Goal: Download file/media

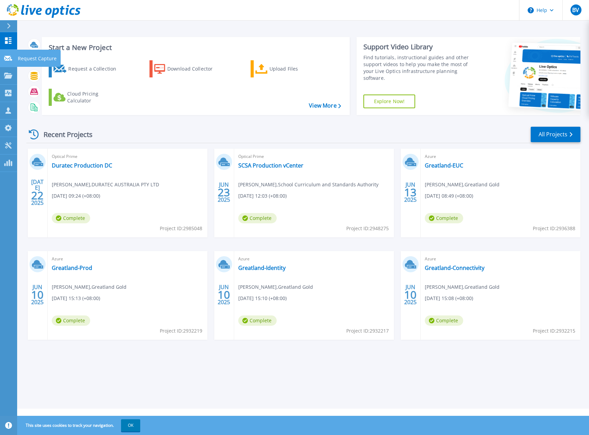
click at [30, 58] on p "Request Capture" at bounding box center [37, 59] width 39 height 18
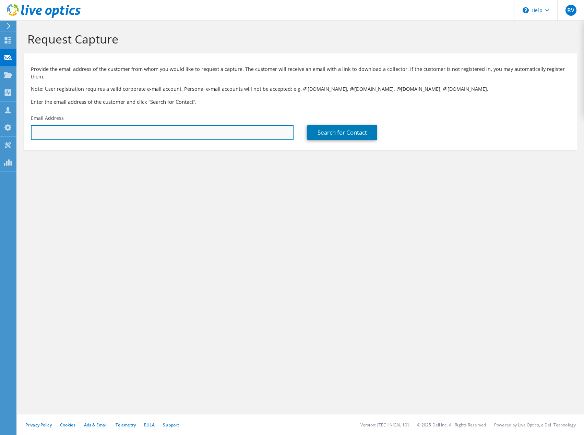
click at [79, 126] on input "text" at bounding box center [162, 132] width 263 height 15
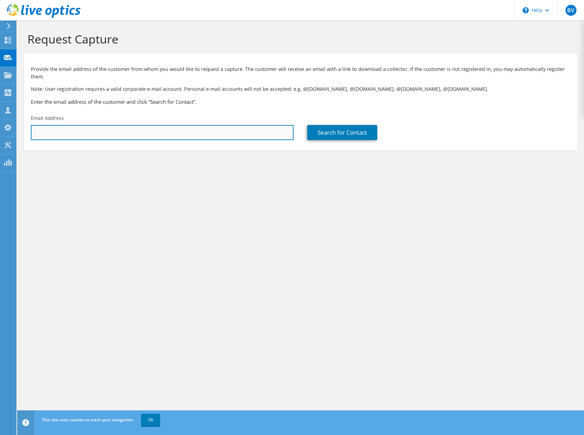
paste input "333716"
drag, startPoint x: 84, startPoint y: 125, endPoint x: 2, endPoint y: 124, distance: 82.6
click at [2, 124] on div "BV Partner Team Member Barend Vorster barend_vorster@data3.com.au data3_com My …" at bounding box center [292, 217] width 584 height 435
type input "3"
click at [52, 125] on input "text" at bounding box center [162, 132] width 263 height 15
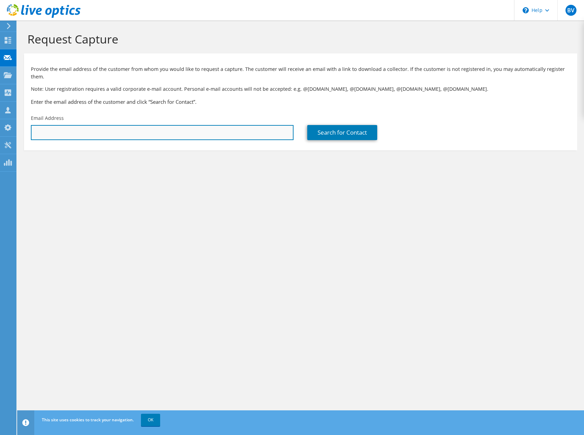
paste input "glen.watkins@dfes.wa.gov.au"
type input "glen.watkins@dfes.wa.gov.au"
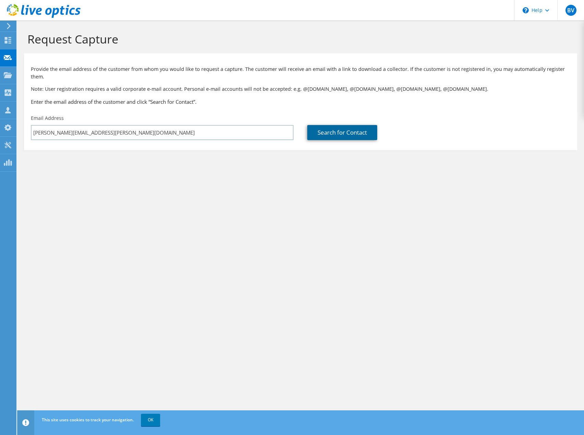
click at [334, 126] on link "Search for Contact" at bounding box center [342, 132] width 70 height 15
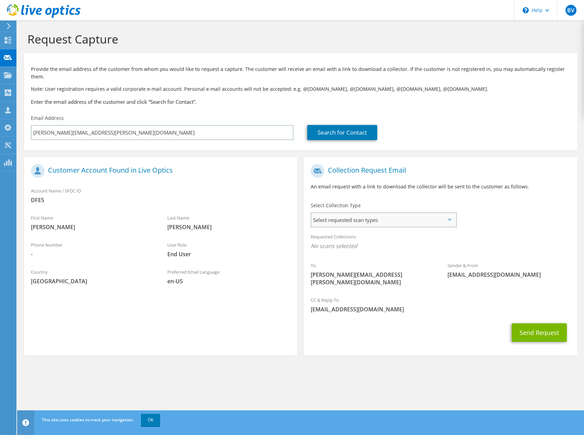
click at [383, 213] on span "Select requested scan types" at bounding box center [383, 220] width 144 height 14
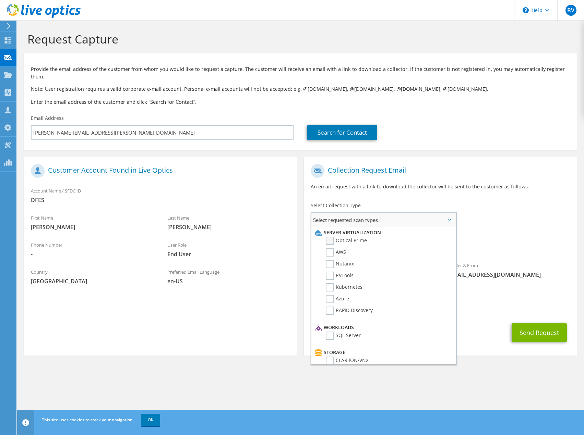
click at [332, 237] on label "Optical Prime" at bounding box center [346, 241] width 41 height 8
click at [0, 0] on input "Optical Prime" at bounding box center [0, 0] width 0 height 0
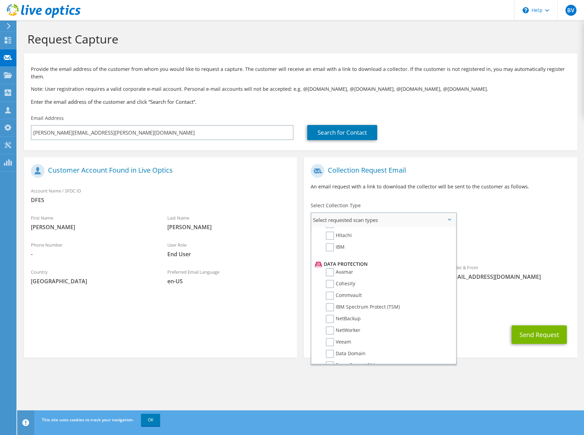
scroll to position [326, 0]
click at [524, 376] on section "Request Capture Provide the email address of the customer from whom you would l…" at bounding box center [300, 207] width 567 height 372
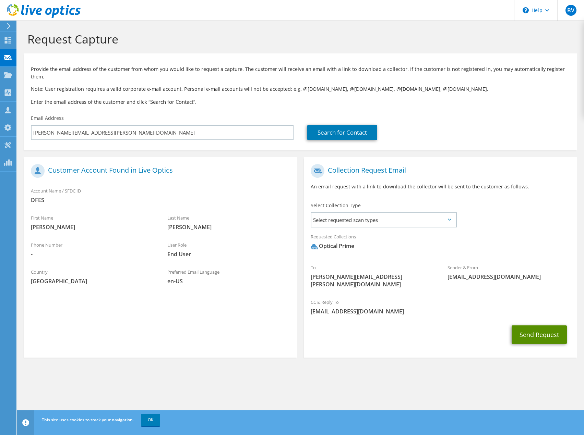
click at [535, 326] on button "Send Request" at bounding box center [538, 335] width 55 height 19
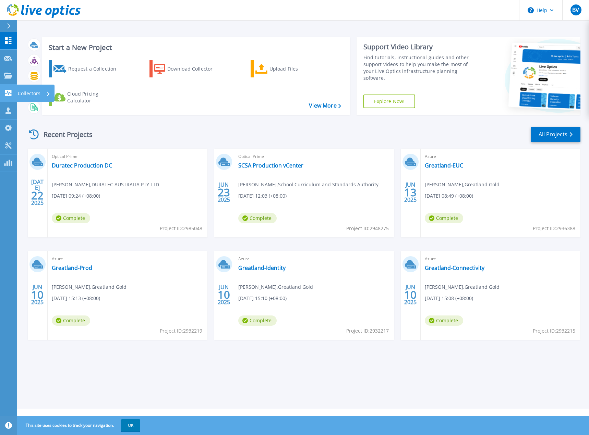
click at [25, 91] on p "Collectors" at bounding box center [29, 94] width 23 height 18
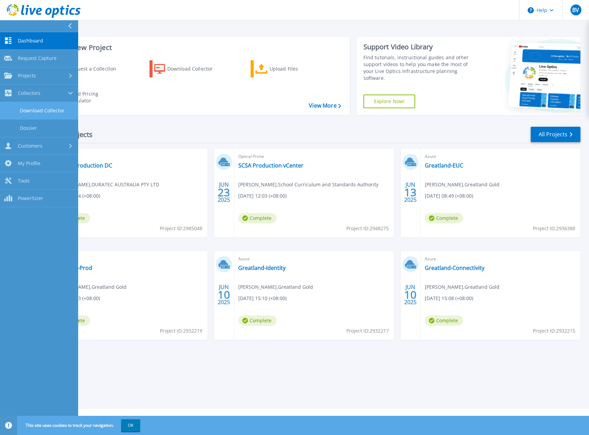
click at [42, 110] on link "Download Collector" at bounding box center [39, 110] width 78 height 17
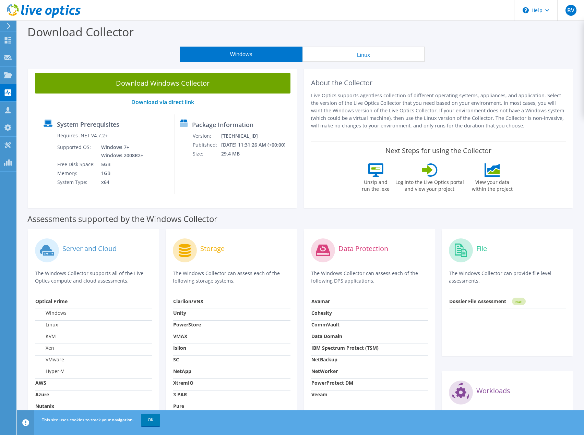
click at [351, 47] on button "Linux" at bounding box center [363, 54] width 122 height 15
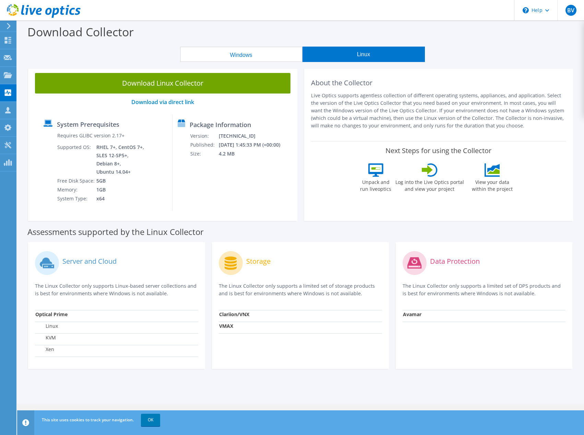
click at [284, 55] on button "Windows" at bounding box center [241, 54] width 122 height 15
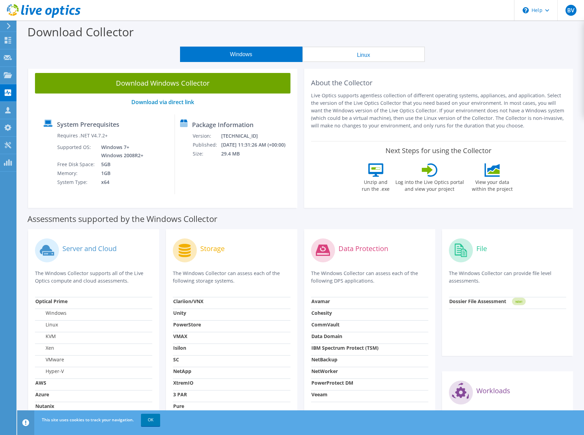
click at [510, 43] on div "Download Collector" at bounding box center [301, 34] width 560 height 26
click at [459, 57] on div "Windows Linux" at bounding box center [302, 54] width 556 height 15
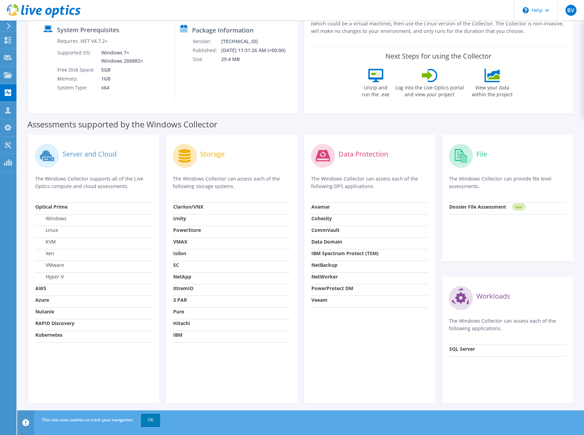
scroll to position [98, 0]
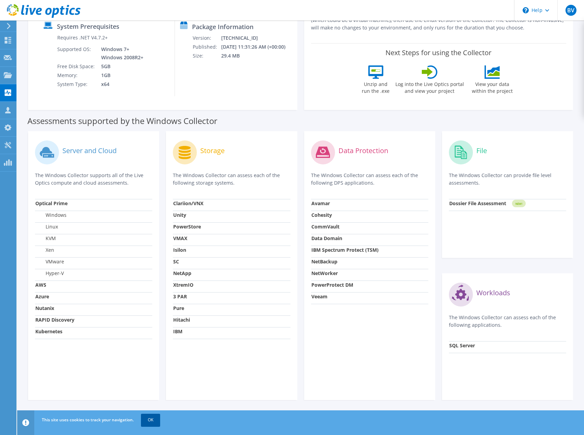
click at [149, 421] on link "OK" at bounding box center [150, 420] width 19 height 12
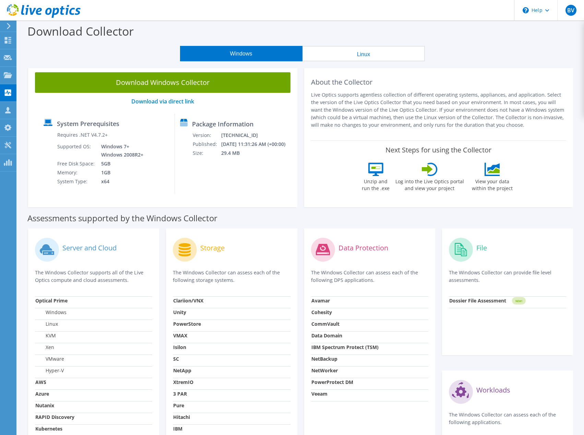
scroll to position [0, 0]
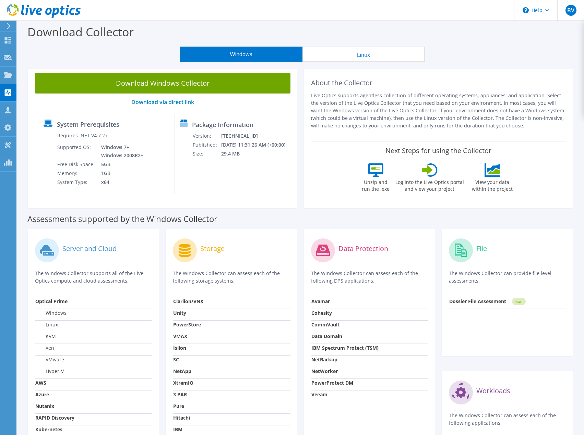
click at [346, 56] on button "Linux" at bounding box center [363, 54] width 122 height 15
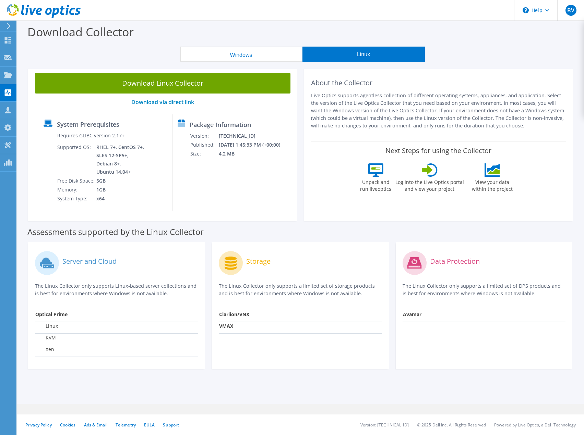
click at [261, 55] on button "Windows" at bounding box center [241, 54] width 122 height 15
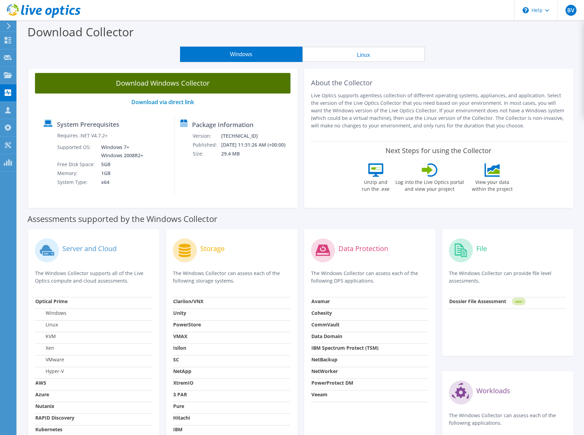
click at [203, 85] on link "Download Windows Collector" at bounding box center [162, 83] width 255 height 21
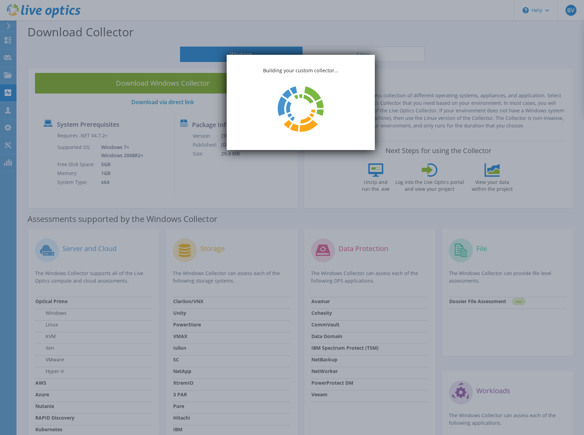
click at [279, 70] on p "Building your custom collector..." at bounding box center [301, 71] width 148 height 8
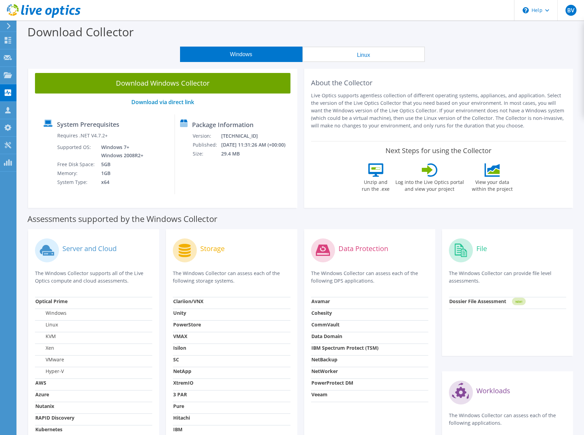
click at [231, 191] on div "Package Information Version: 26.2.11.214 Published: 7/17/2025 11:31:26 AM (+00:…" at bounding box center [231, 154] width 112 height 80
click at [203, 174] on div "Package Information Version: 26.2.11.214 Published: 7/17/2025 11:31:26 AM (+00:…" at bounding box center [231, 154] width 112 height 80
click at [8, 57] on use at bounding box center [8, 57] width 8 height 5
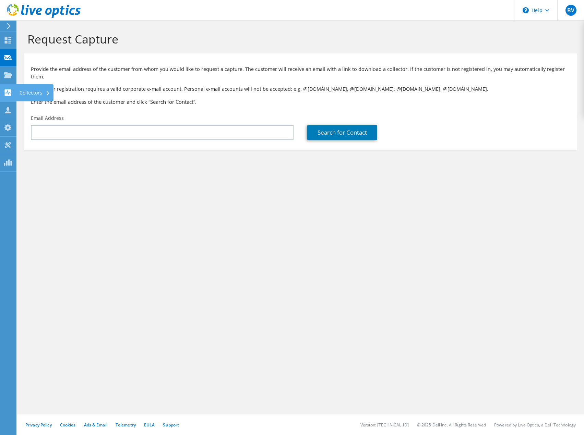
click at [28, 92] on div "Collectors" at bounding box center [34, 92] width 37 height 17
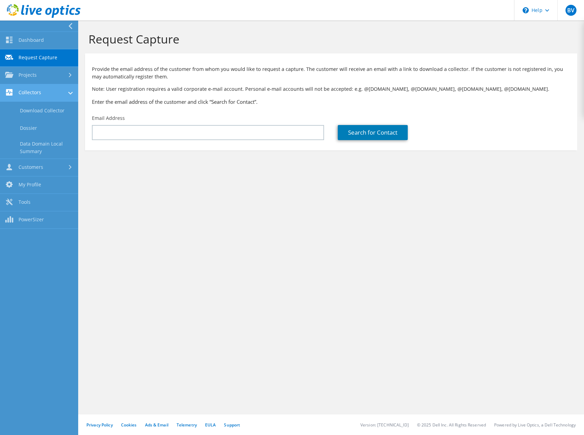
click at [41, 91] on link "Collectors" at bounding box center [39, 92] width 78 height 17
click at [35, 91] on link "Collectors" at bounding box center [39, 92] width 78 height 17
click at [48, 107] on link "Download Collector" at bounding box center [39, 110] width 78 height 17
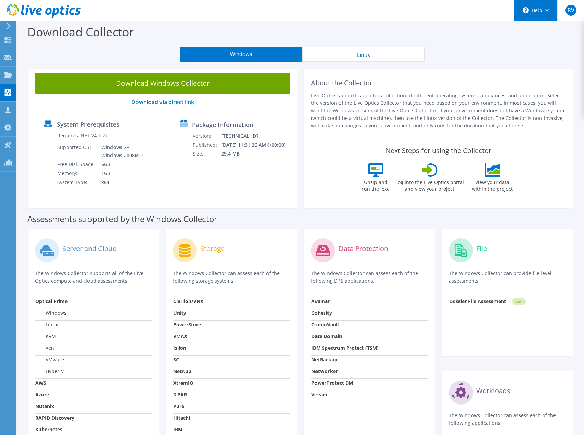
click at [547, 7] on div "\n Help" at bounding box center [535, 10] width 43 height 21
click at [533, 10] on div "\n Help" at bounding box center [535, 10] width 43 height 21
click at [535, 11] on div "\n Help" at bounding box center [535, 10] width 43 height 21
click at [540, 29] on link "Explore Helpful Articles" at bounding box center [552, 29] width 76 height 17
click at [481, 40] on div "Download Collector" at bounding box center [301, 34] width 560 height 26
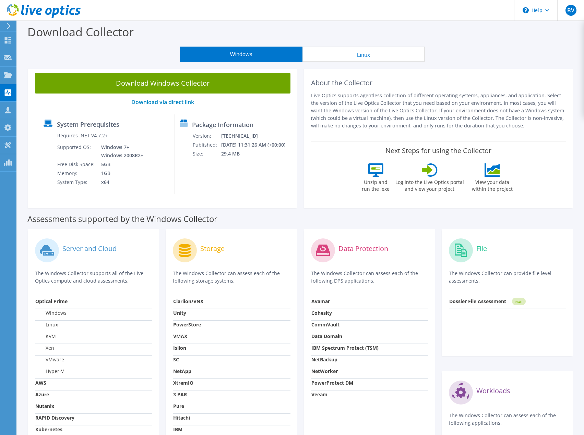
click at [557, 181] on div "Next Steps for using the Collector Unzip and run the .exe Log into the Live Opt…" at bounding box center [438, 171] width 255 height 60
click at [546, 10] on icon at bounding box center [547, 10] width 4 height 2
click at [543, 30] on link "Explore Helpful Articles" at bounding box center [552, 29] width 76 height 17
click at [452, 38] on div "Download Collector" at bounding box center [301, 34] width 560 height 26
click at [548, 10] on use at bounding box center [547, 10] width 4 height 2
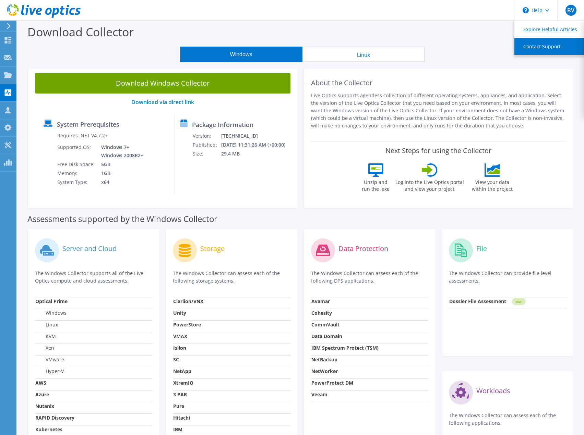
click at [544, 46] on link "Contact Support" at bounding box center [552, 46] width 76 height 17
drag, startPoint x: 457, startPoint y: 62, endPoint x: 469, endPoint y: 48, distance: 19.0
click at [457, 62] on section "Download Collector Windows Linux Download Windows Collector Download via direct…" at bounding box center [300, 277] width 567 height 513
click at [493, 53] on div "Windows Linux" at bounding box center [302, 54] width 556 height 15
click at [490, 51] on div "Windows Linux" at bounding box center [302, 54] width 556 height 15
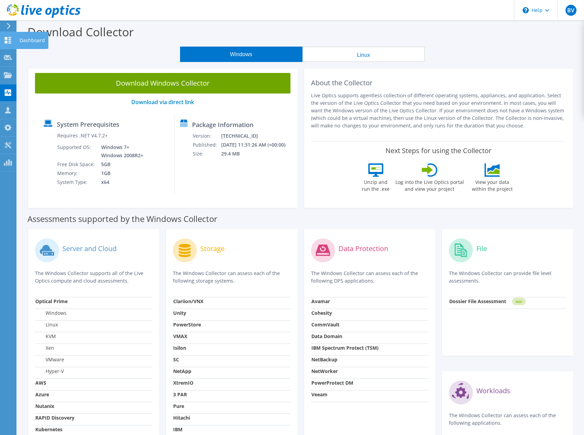
click at [9, 42] on icon at bounding box center [8, 40] width 8 height 7
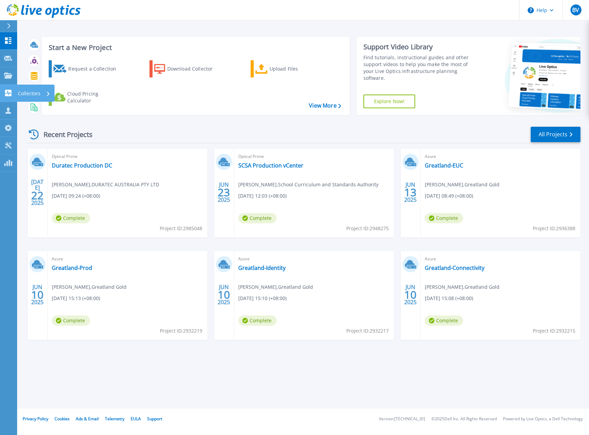
click at [7, 90] on icon at bounding box center [8, 93] width 7 height 7
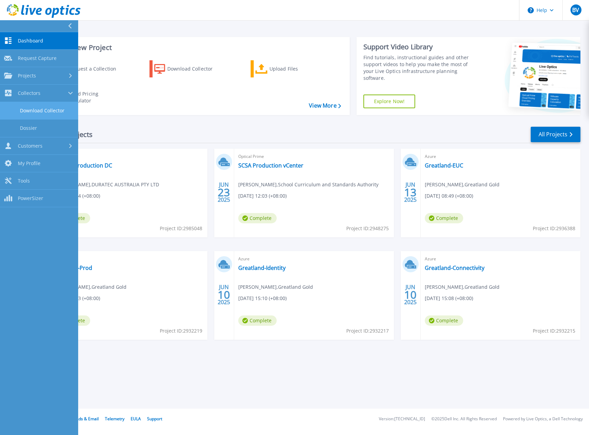
click at [37, 108] on link "Download Collector" at bounding box center [39, 110] width 78 height 17
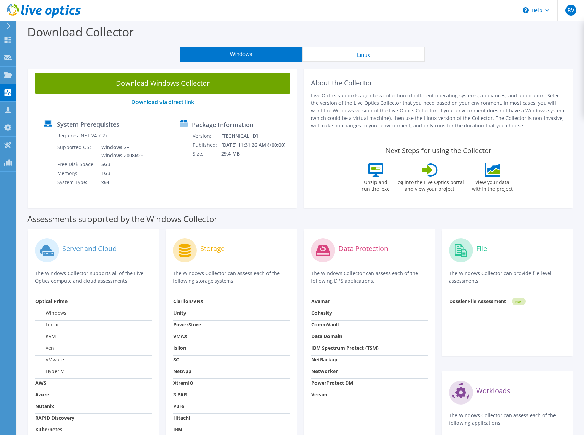
click at [299, 215] on div "Assessments supported by the Windows Collector" at bounding box center [300, 217] width 546 height 17
click at [535, 11] on div "\n Help" at bounding box center [535, 10] width 43 height 21
click at [543, 27] on link "Explore Helpful Articles" at bounding box center [552, 29] width 76 height 17
click at [492, 39] on div "Download Collector" at bounding box center [301, 34] width 560 height 26
click at [57, 11] on icon at bounding box center [44, 11] width 74 height 14
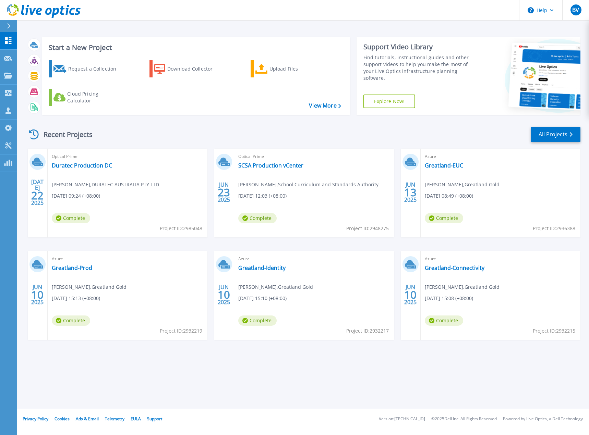
click at [394, 102] on link "Explore Now!" at bounding box center [389, 102] width 52 height 14
click at [155, 419] on link "Support" at bounding box center [154, 419] width 15 height 6
